Goal: Navigation & Orientation: Understand site structure

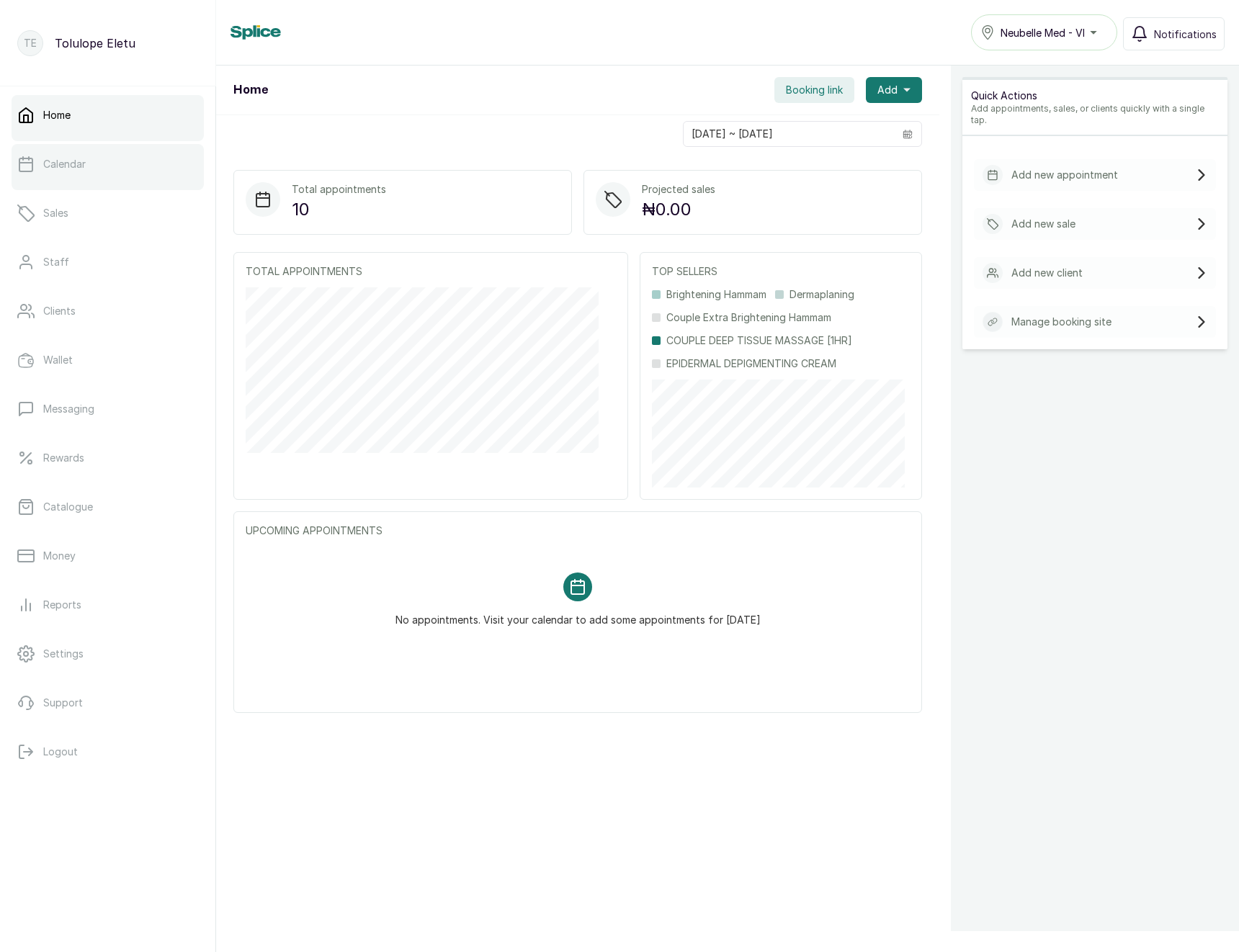
click at [58, 168] on p "Calendar" at bounding box center [65, 164] width 43 height 15
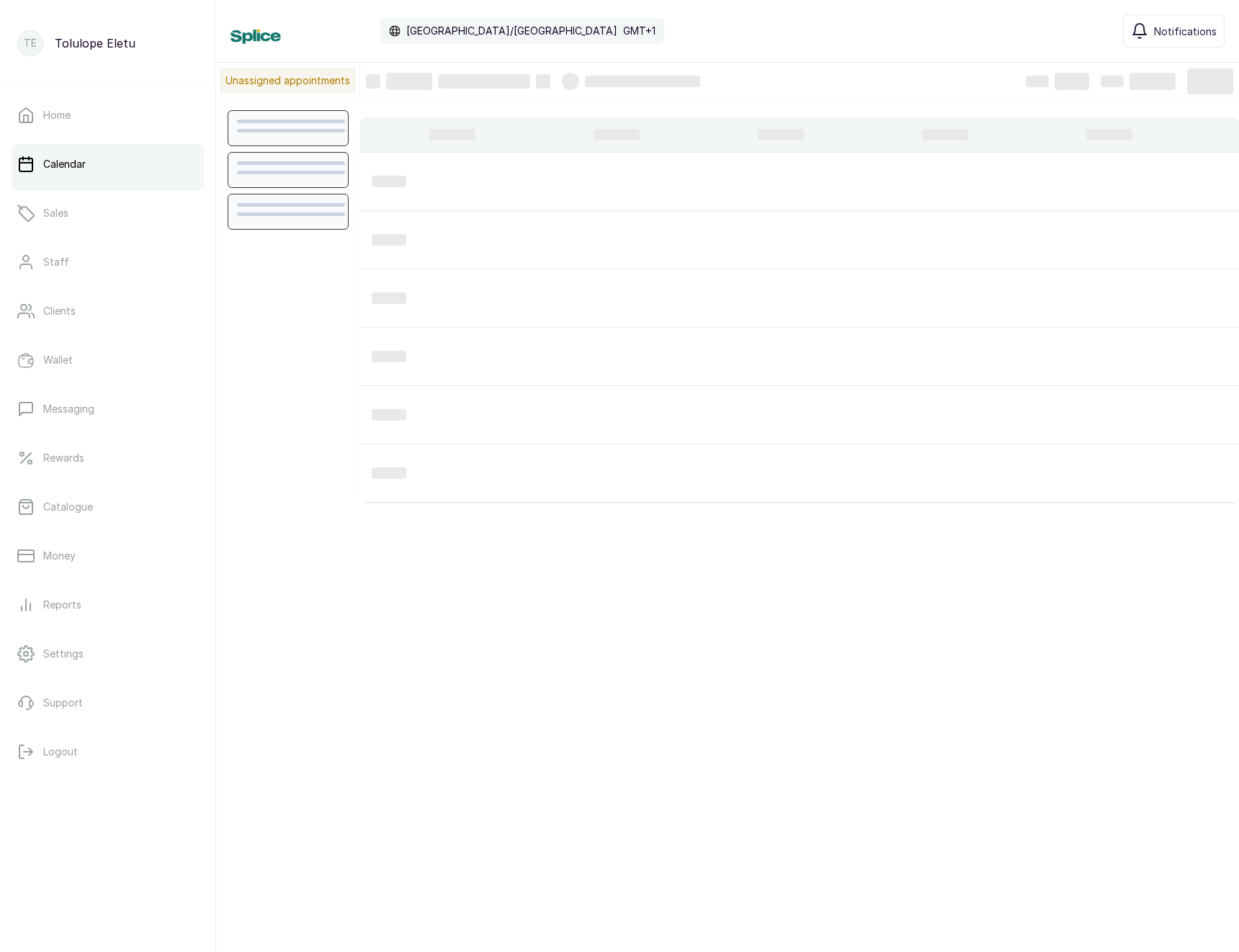
scroll to position [485, 0]
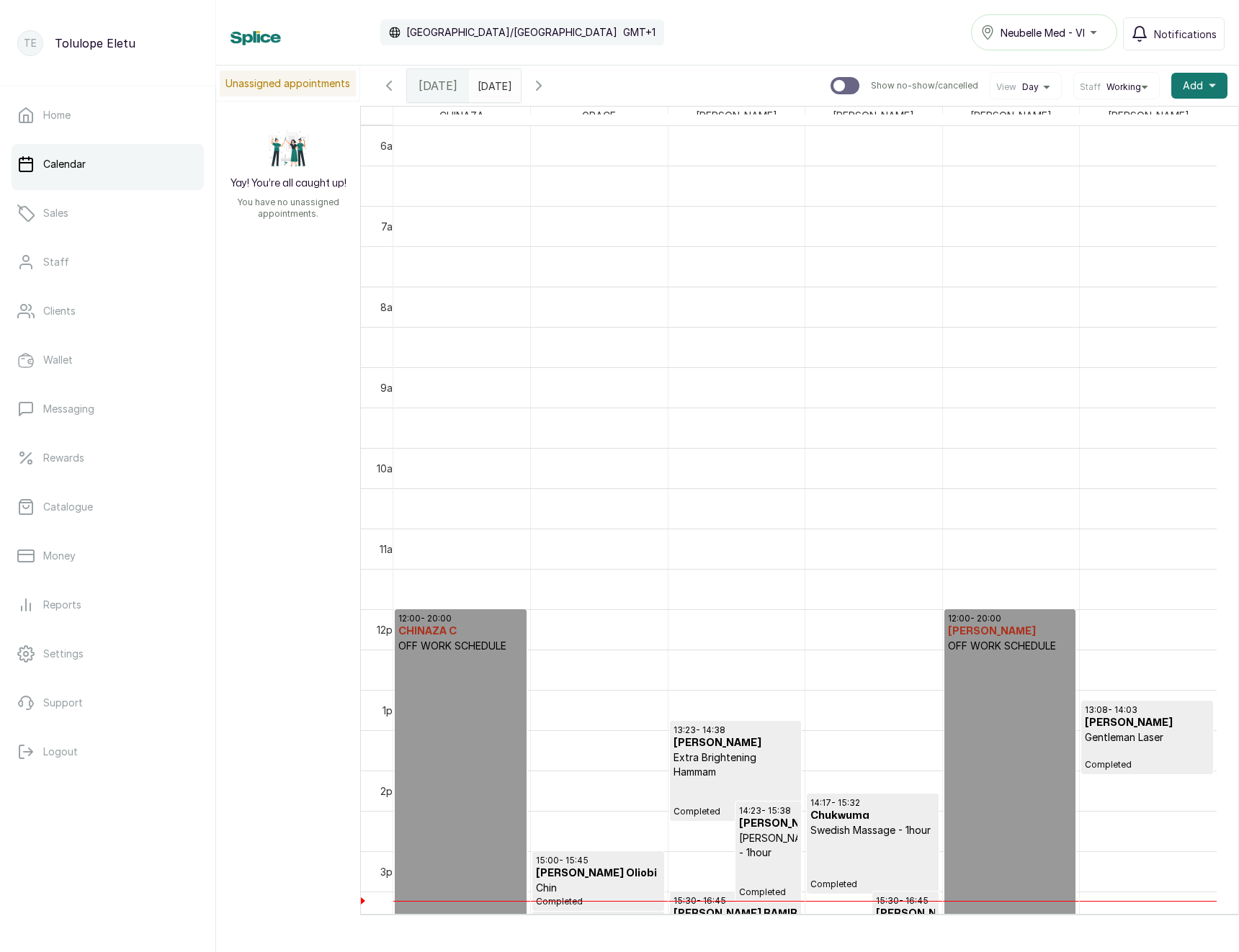
click at [521, 95] on div "Sun Sep 28, 2025" at bounding box center [495, 86] width 52 height 33
type input "dd/MM/yyyy"
click at [489, 86] on input "dd/MM/yyyy" at bounding box center [481, 82] width 23 height 24
click at [460, 224] on span "25" at bounding box center [454, 223] width 12 height 12
click at [539, 310] on button "OK" at bounding box center [527, 311] width 31 height 23
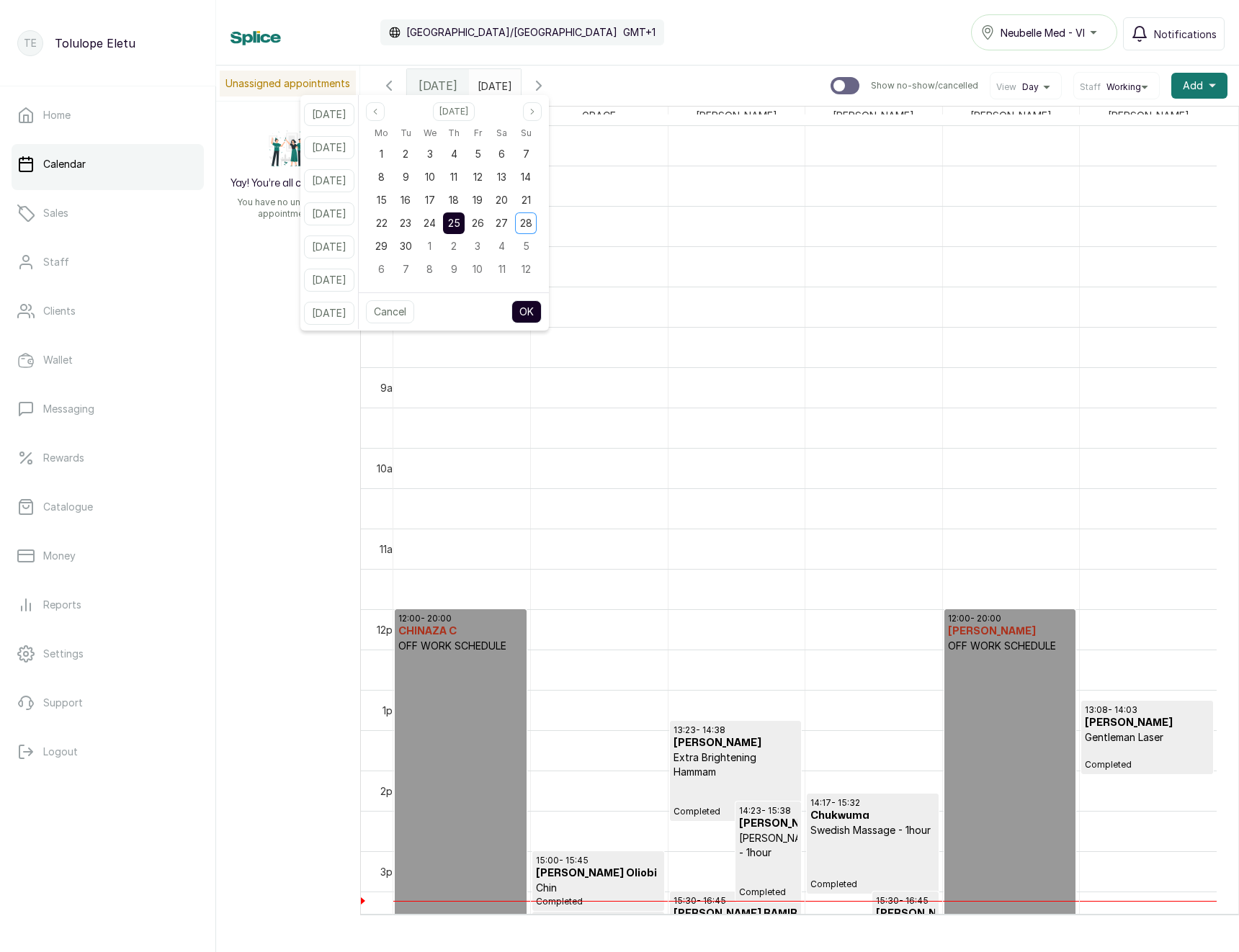
type input "25/09/2025"
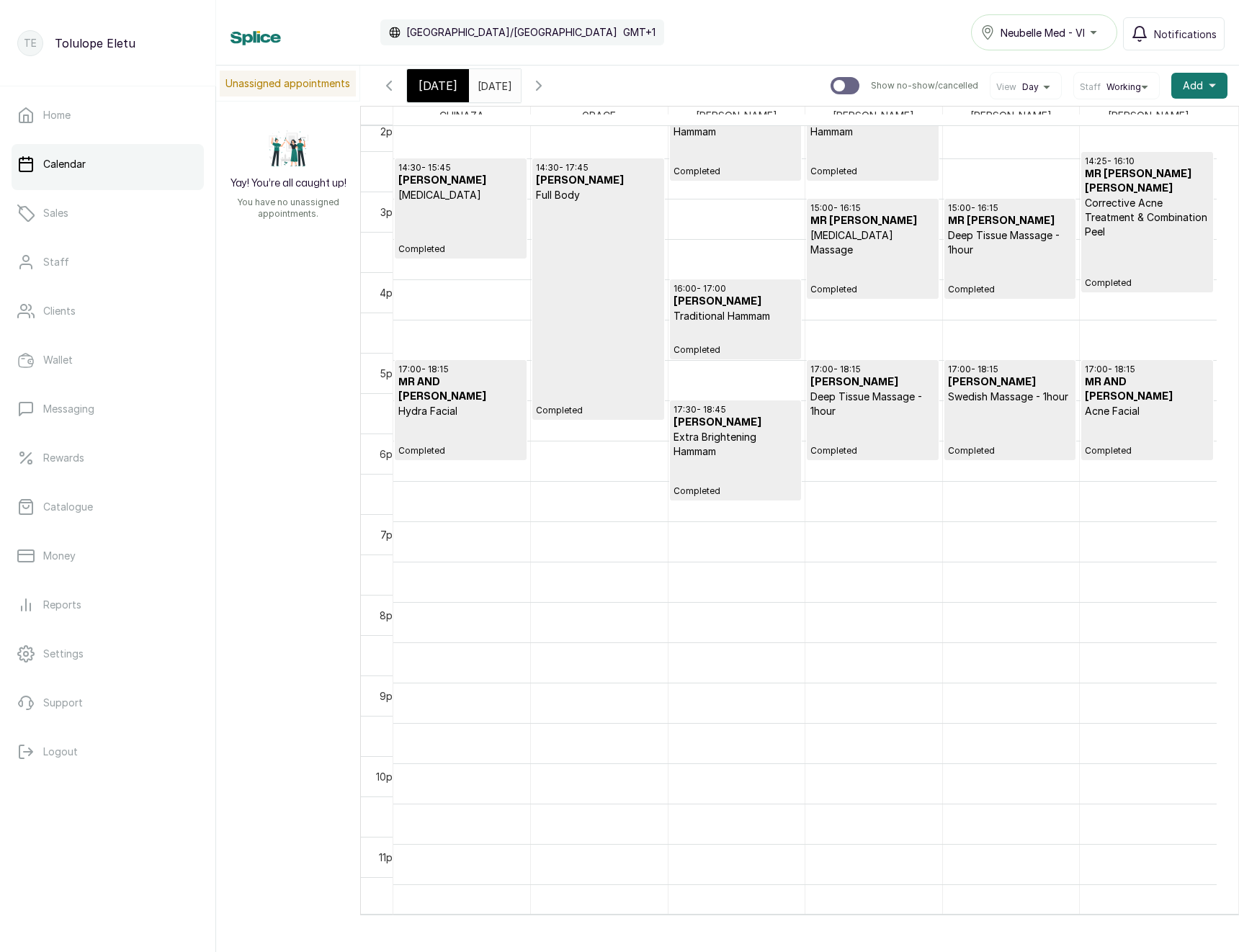
scroll to position [1144, 0]
click at [836, 83] on div at bounding box center [839, 86] width 11 height 11
click at [831, 77] on input "Show no-show/cancelled" at bounding box center [830, 76] width 1 height 1
checkbox input "true"
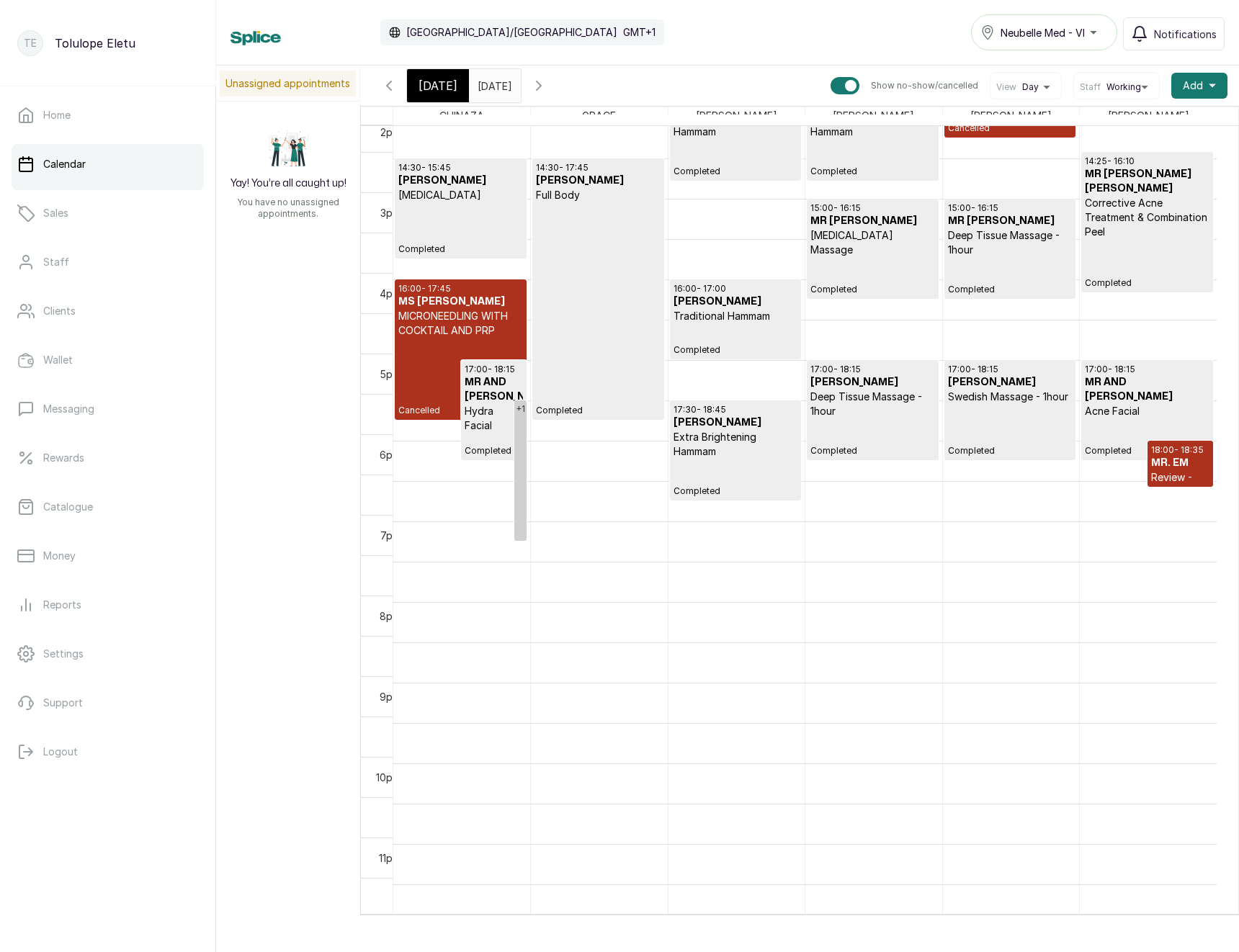
click at [463, 321] on p "MICRONEEDLING WITH COCKTAIL AND PRP" at bounding box center [460, 324] width 124 height 29
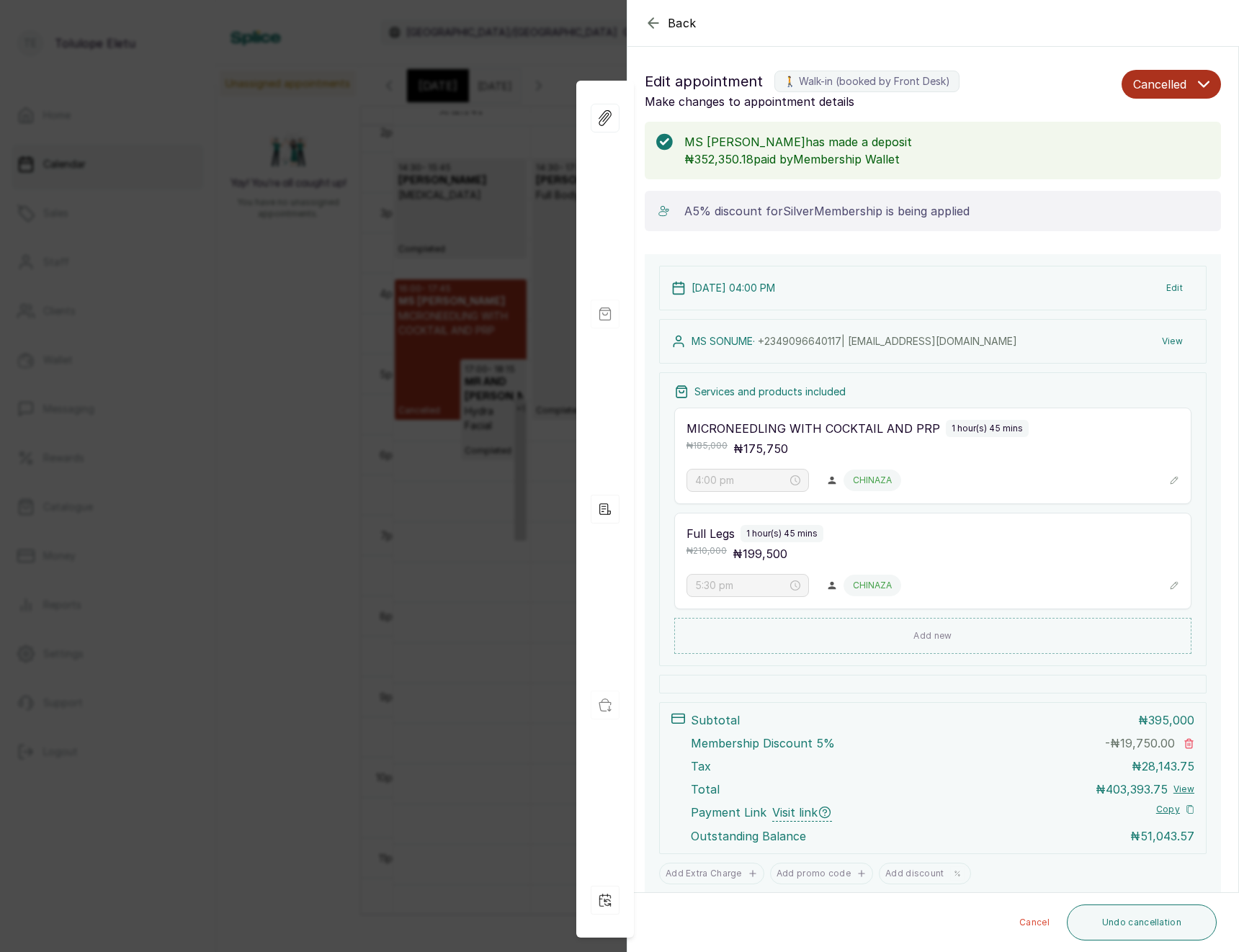
click at [1156, 337] on button "View" at bounding box center [1173, 341] width 44 height 26
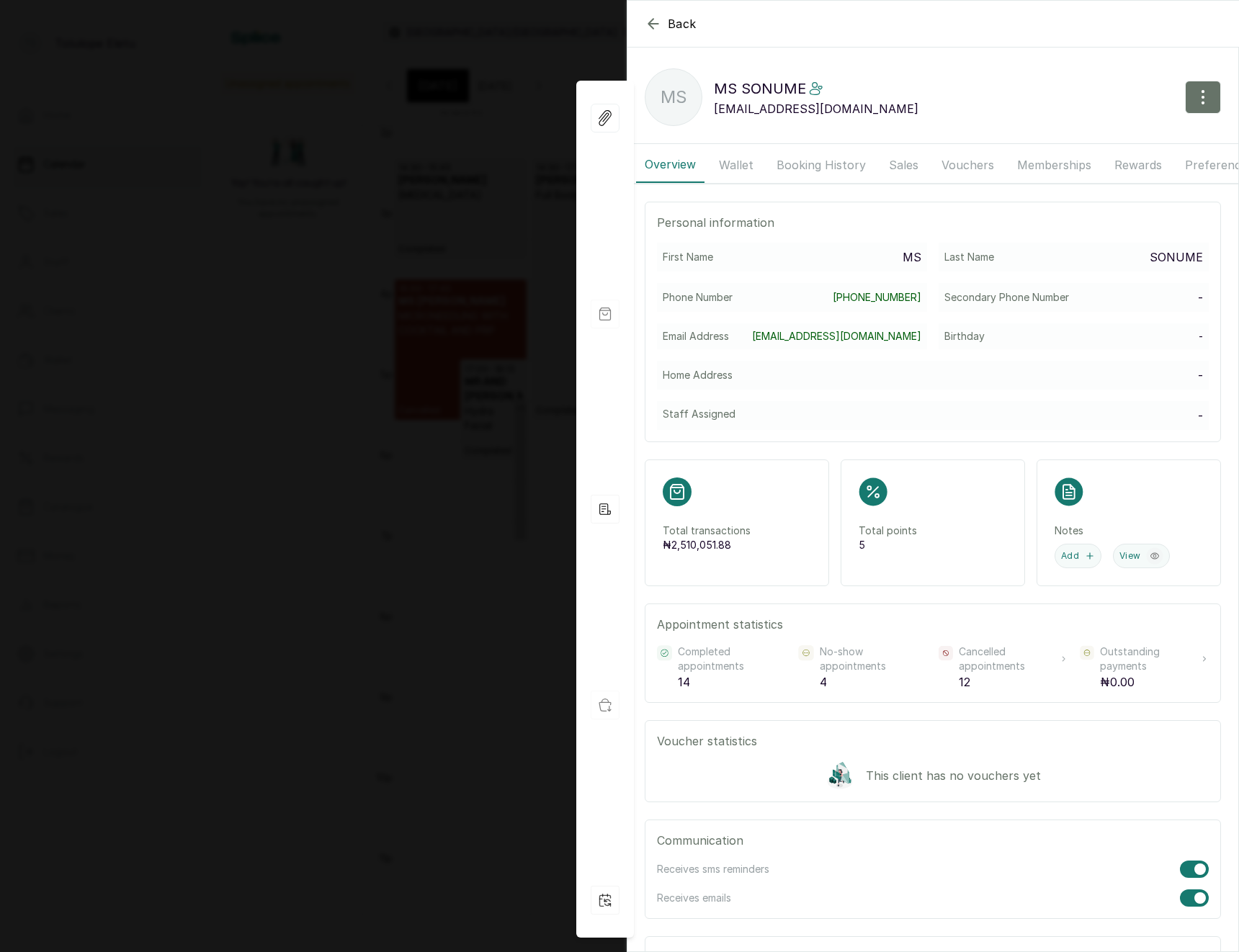
click at [1038, 172] on button "Memberships" at bounding box center [1054, 164] width 92 height 36
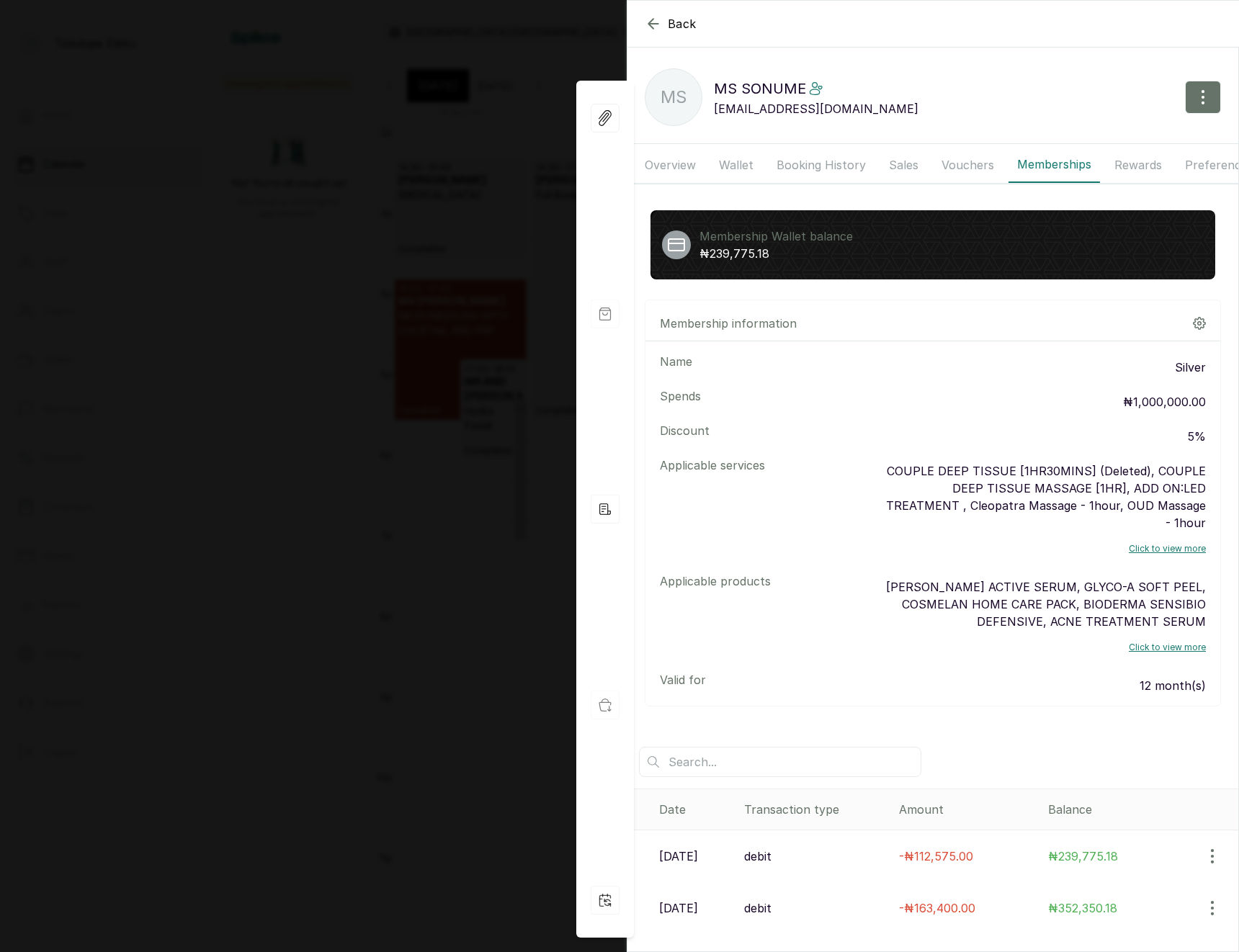
scroll to position [230, 0]
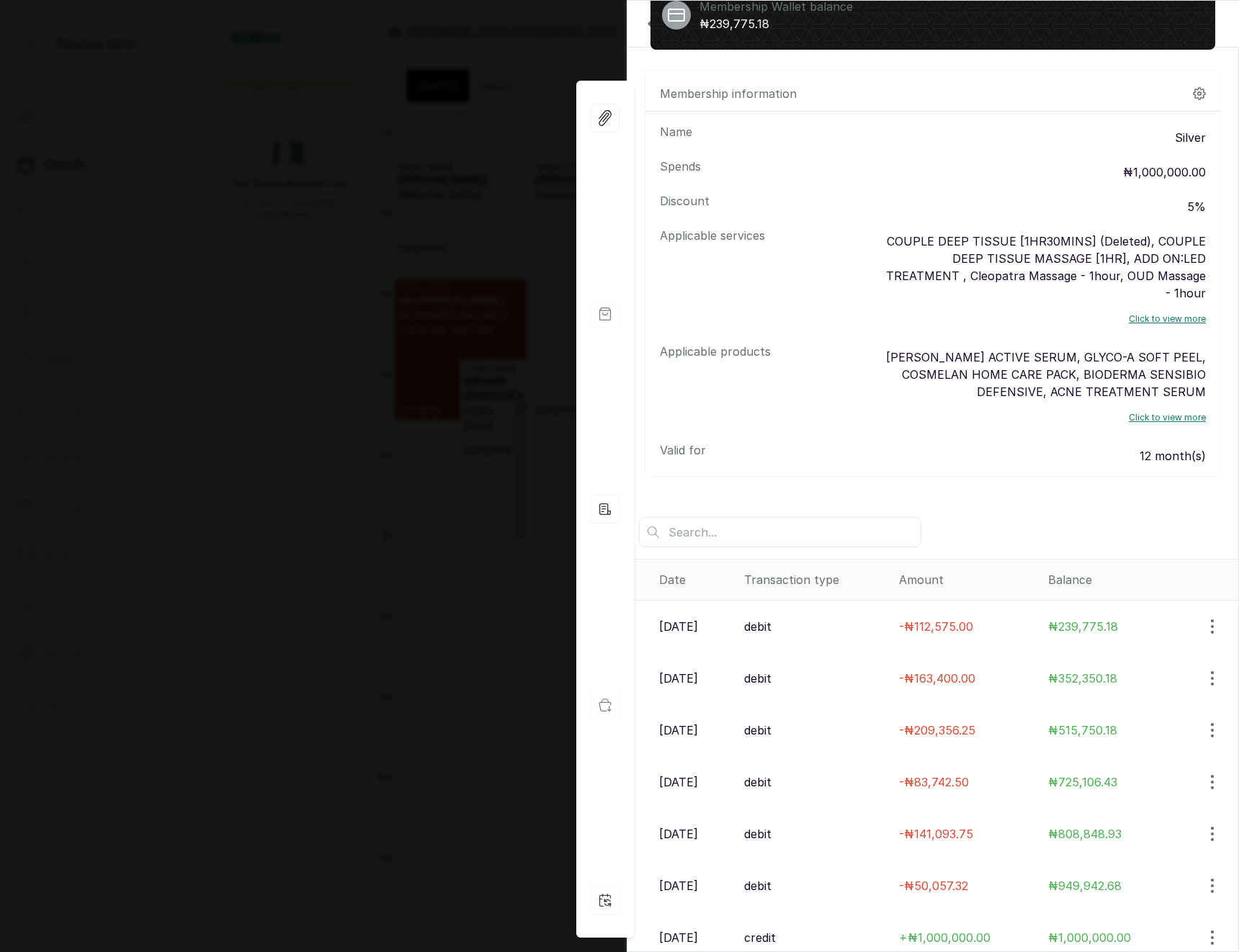
click at [402, 521] on div "Back MS SONUME MS MS SONUME sonume.dp@gmail.com Overview Wallet Booking History…" at bounding box center [619, 476] width 1239 height 952
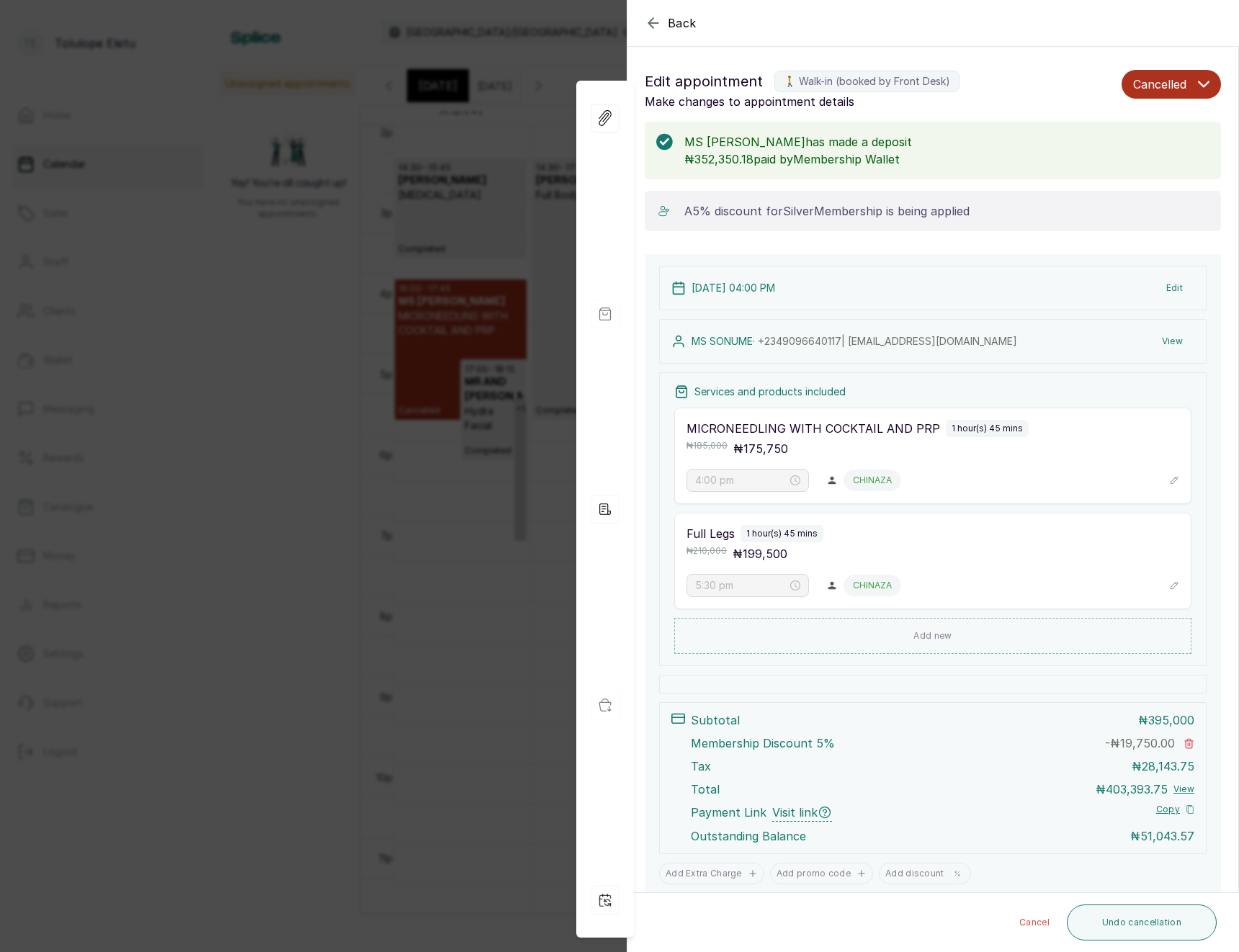
click at [402, 521] on div "Back Appointment Details Edit appointment 🚶 Walk-in (booked by Front Desk) Make…" at bounding box center [619, 476] width 1239 height 952
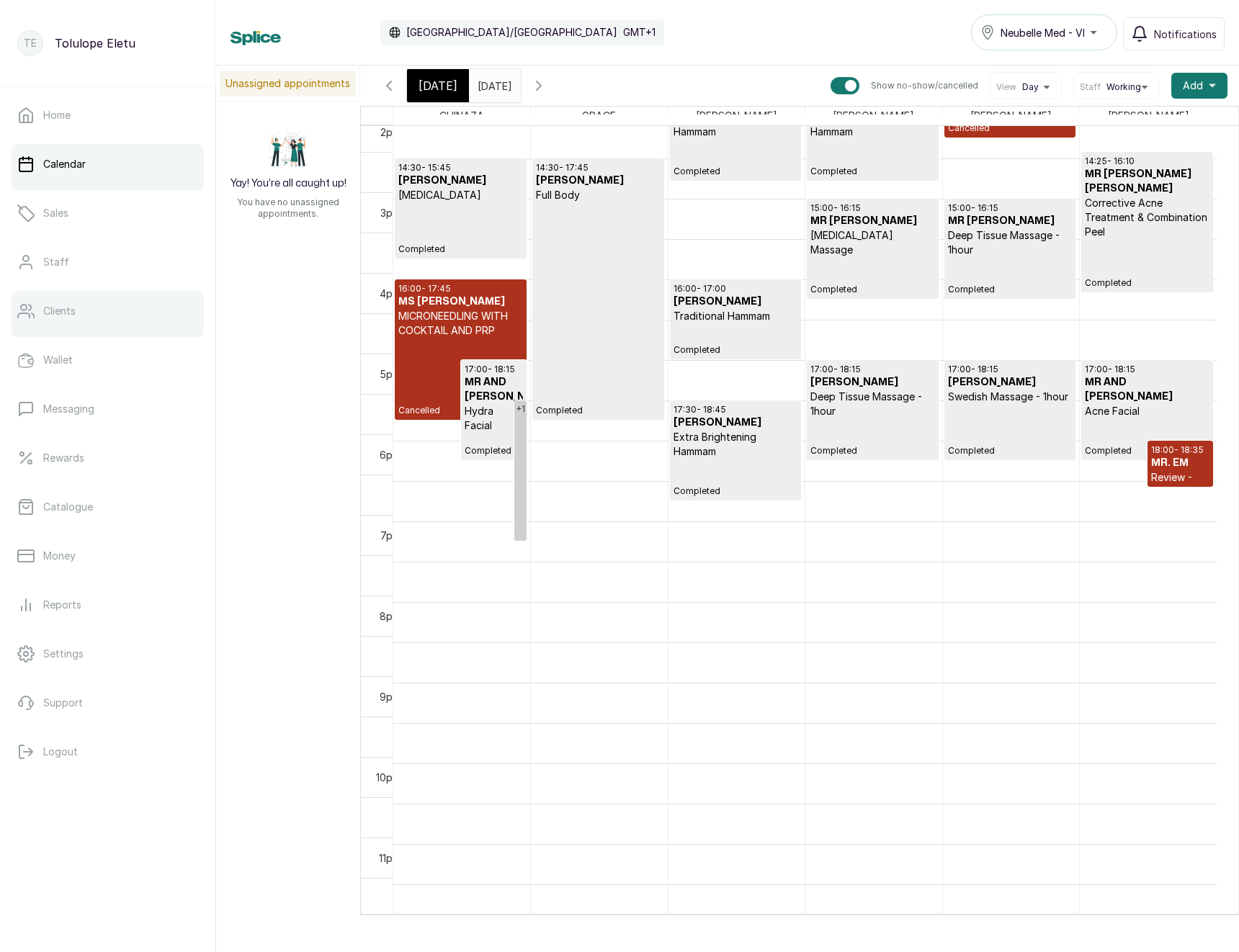
click at [49, 315] on p "Clients" at bounding box center [60, 311] width 32 height 15
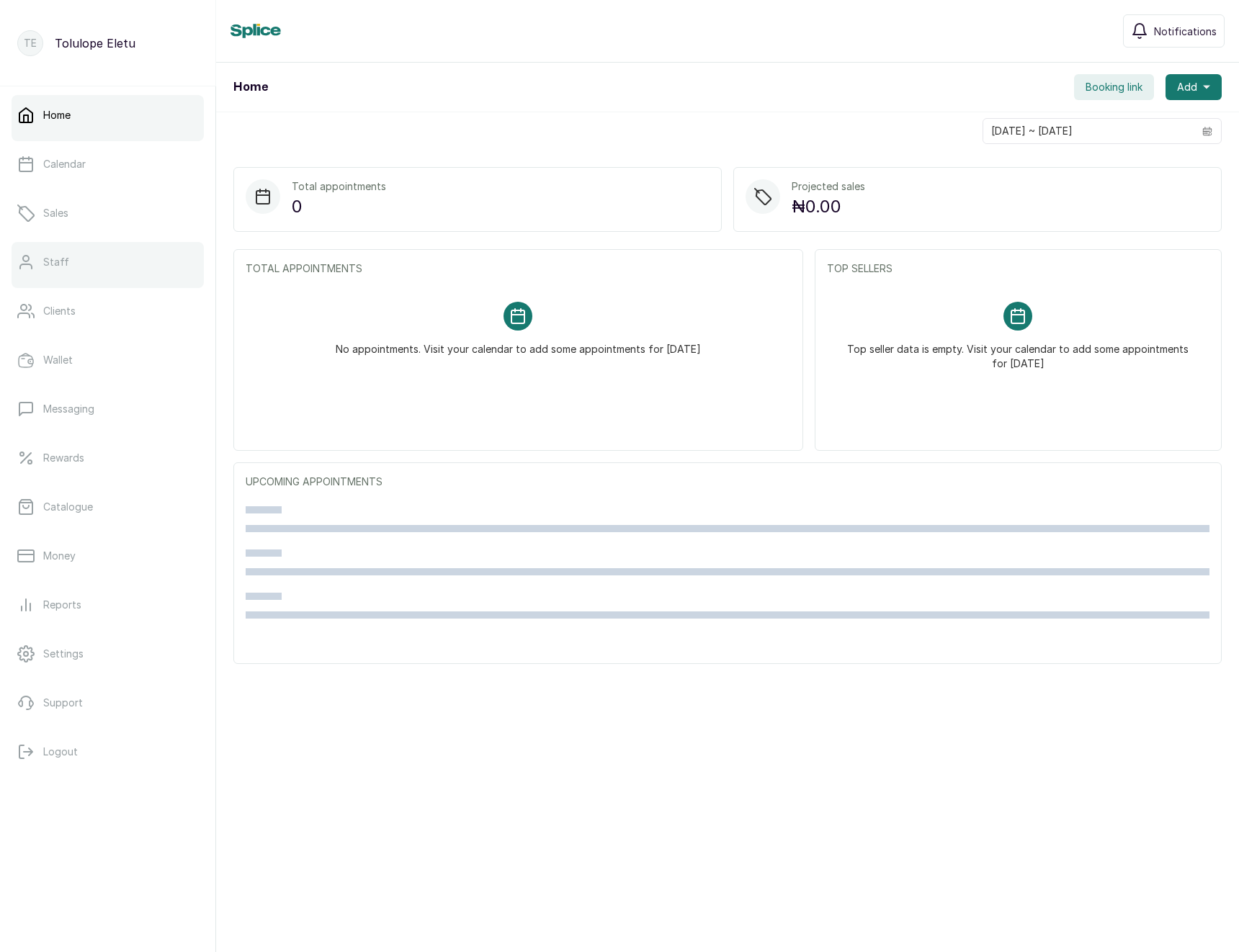
click at [44, 249] on link "Staff" at bounding box center [108, 262] width 192 height 40
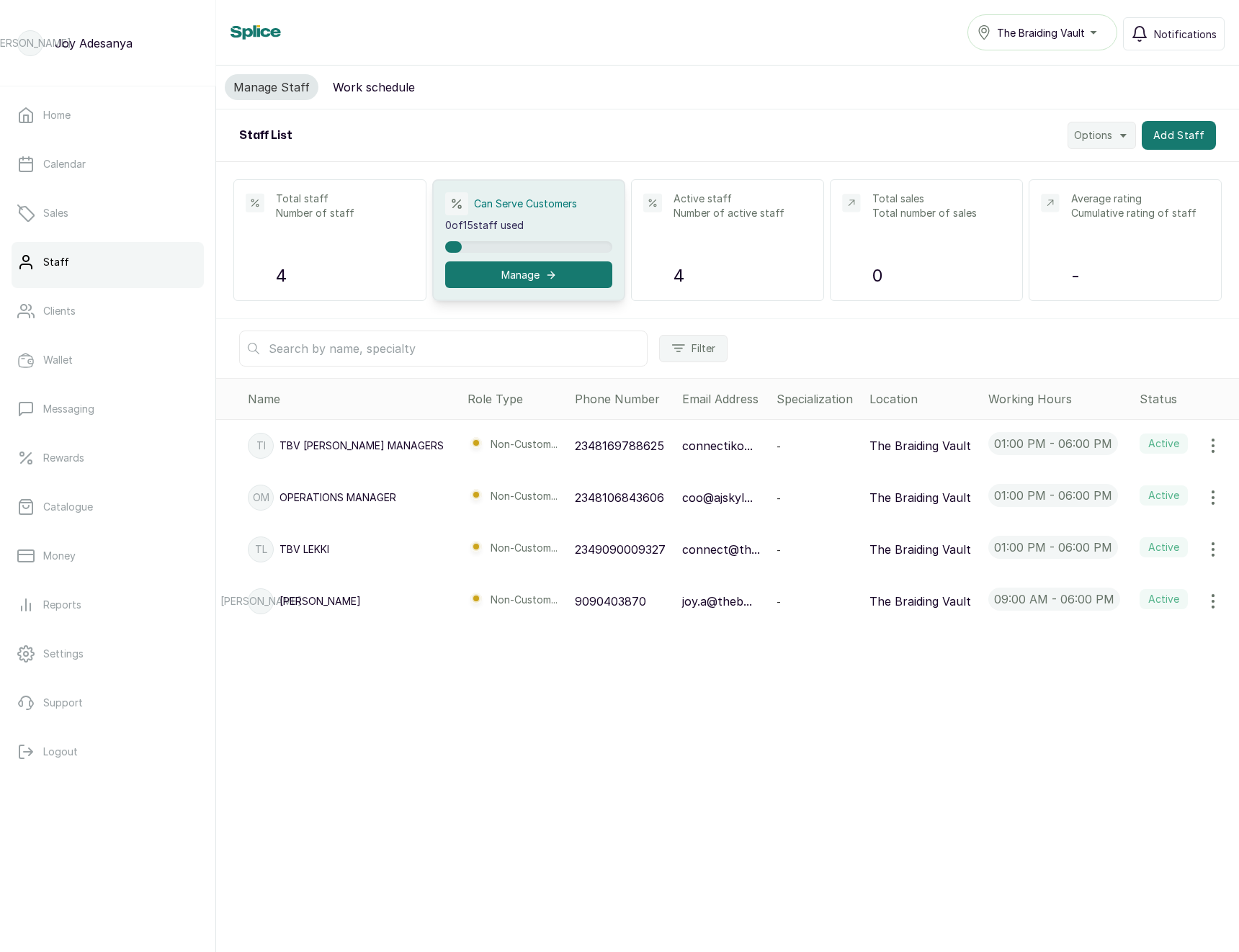
click at [1038, 32] on span "The Braiding Vault" at bounding box center [1041, 33] width 88 height 15
click at [68, 493] on link "Catalogue" at bounding box center [108, 507] width 192 height 40
